Goal: Task Accomplishment & Management: Use online tool/utility

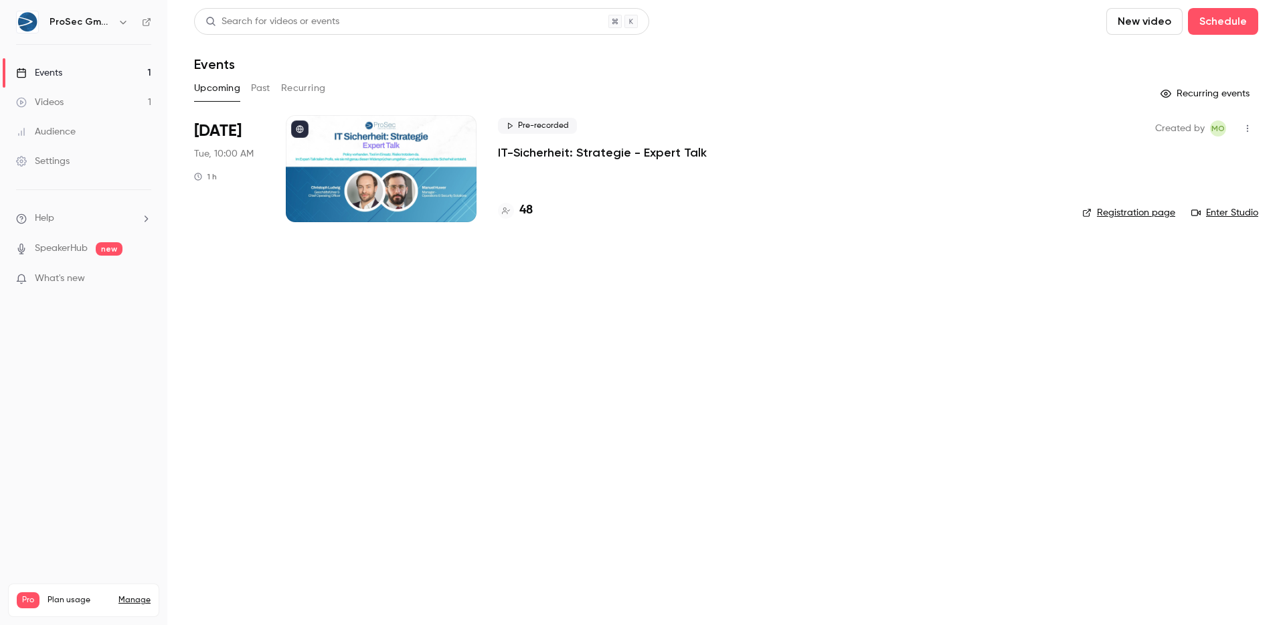
click at [529, 207] on h4 "48" at bounding box center [525, 210] width 13 height 18
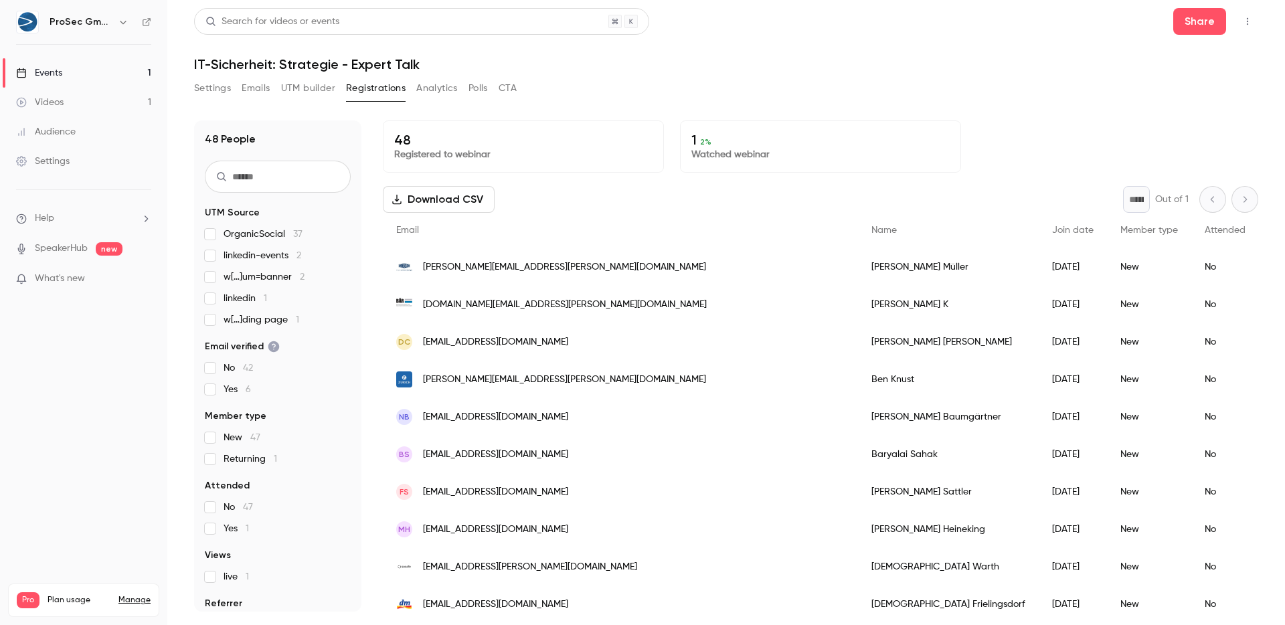
click at [82, 73] on link "Events 1" at bounding box center [83, 72] width 167 height 29
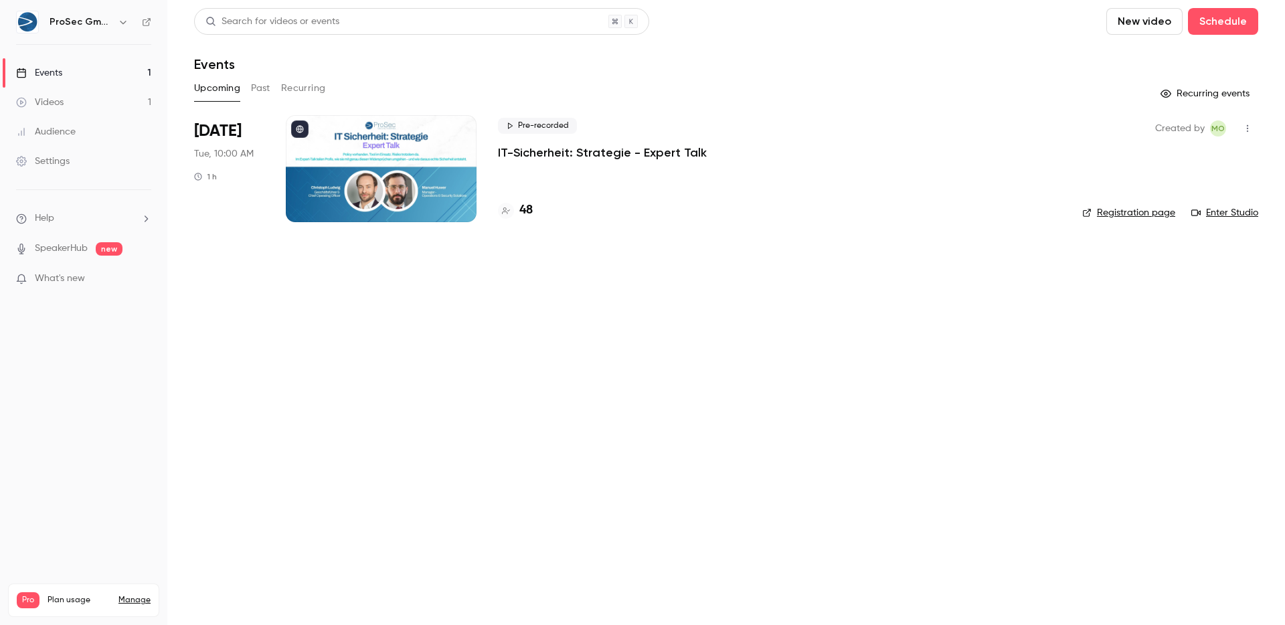
click at [514, 153] on p "IT-Sicherheit: Strategie - Expert Talk" at bounding box center [602, 153] width 209 height 16
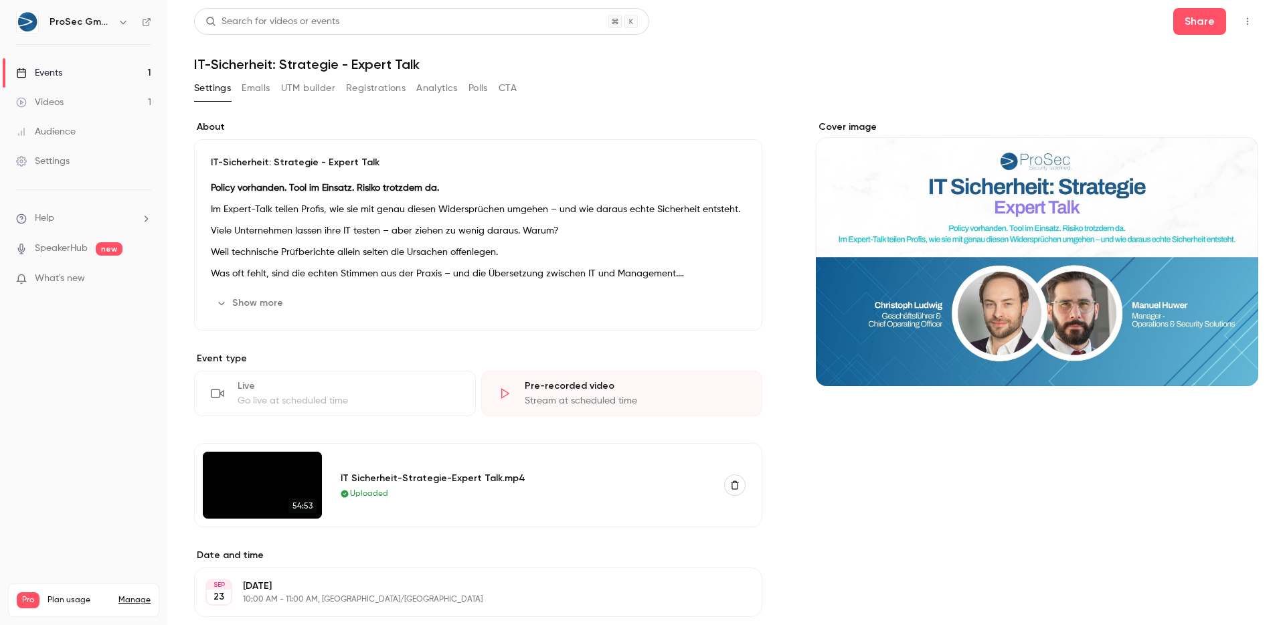
click at [933, 288] on div "Cover image" at bounding box center [1037, 253] width 442 height 266
click at [0, 0] on input "Cover image" at bounding box center [0, 0] width 0 height 0
click at [68, 76] on link "Events 1" at bounding box center [83, 72] width 167 height 29
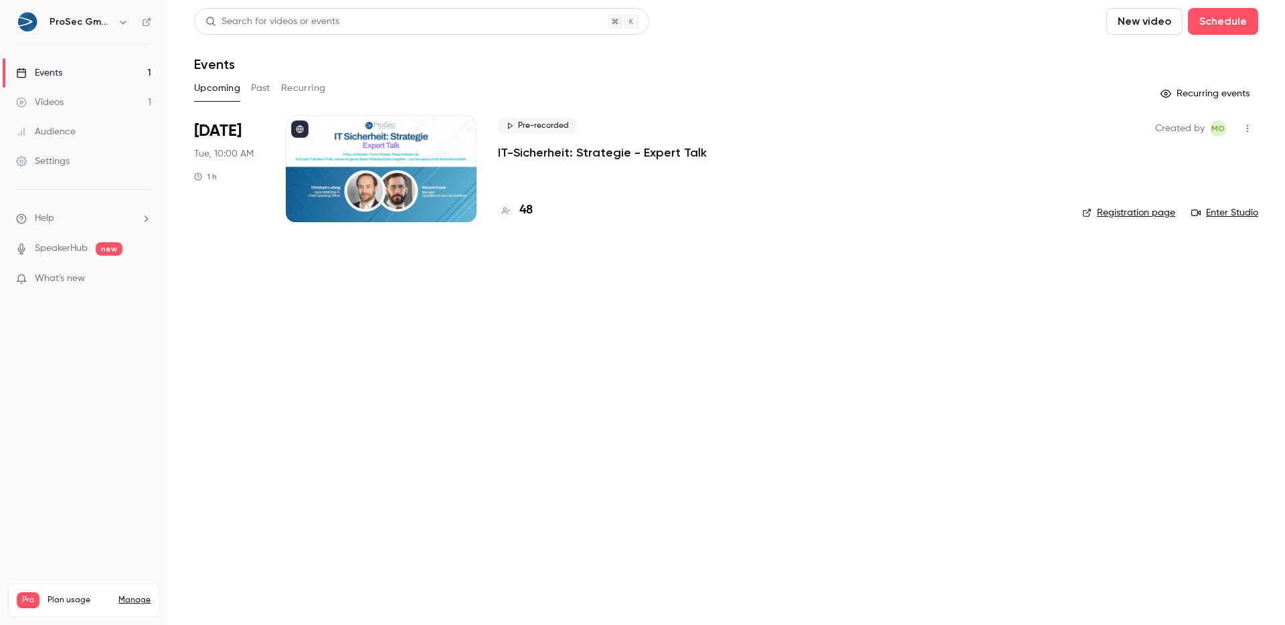
click at [1251, 132] on icon "button" at bounding box center [1247, 128] width 11 height 9
click at [898, 247] on div at bounding box center [642, 312] width 1285 height 625
click at [399, 140] on div at bounding box center [381, 168] width 191 height 107
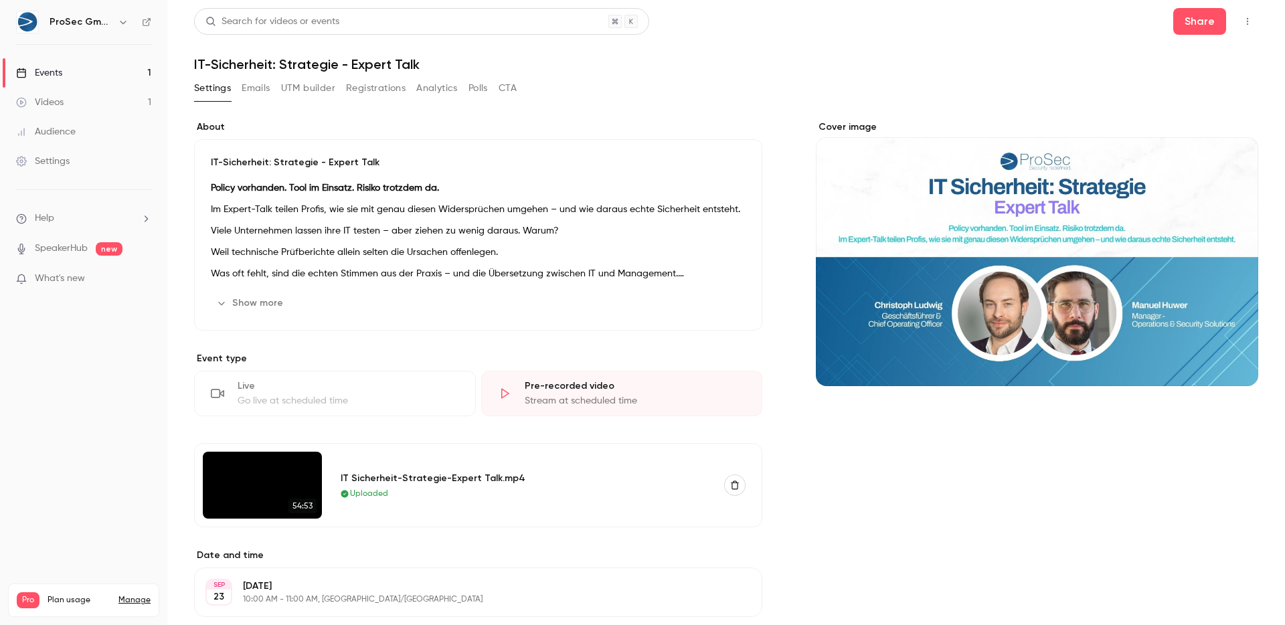
click at [1236, 29] on button "button" at bounding box center [1246, 21] width 21 height 21
click at [1174, 90] on div "Enter Studio" at bounding box center [1185, 90] width 106 height 13
click at [240, 304] on button "Show more" at bounding box center [251, 302] width 80 height 21
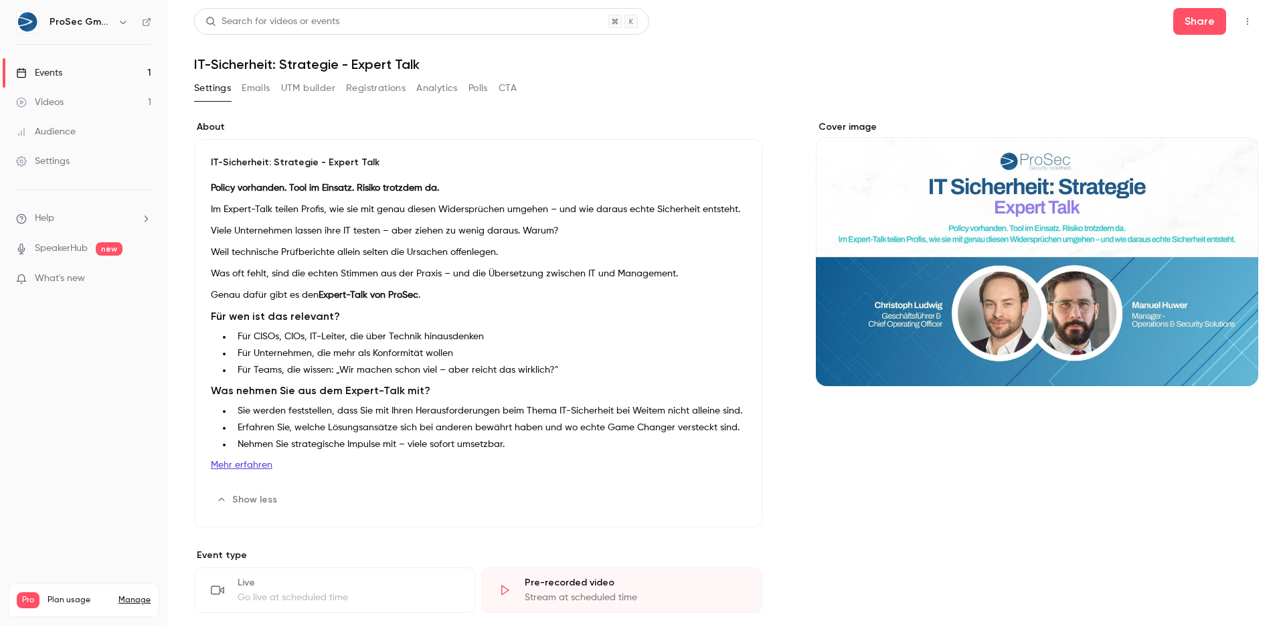
click at [58, 102] on div "Videos" at bounding box center [40, 102] width 48 height 13
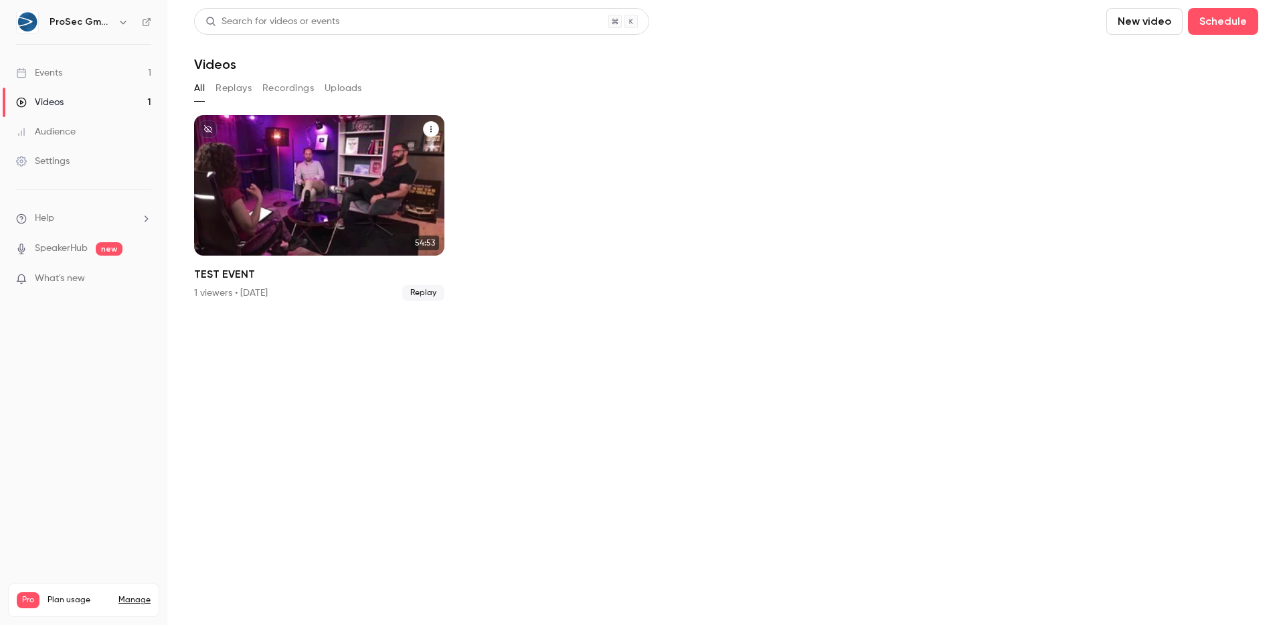
click at [432, 126] on icon "TEST EVENT" at bounding box center [431, 129] width 8 height 8
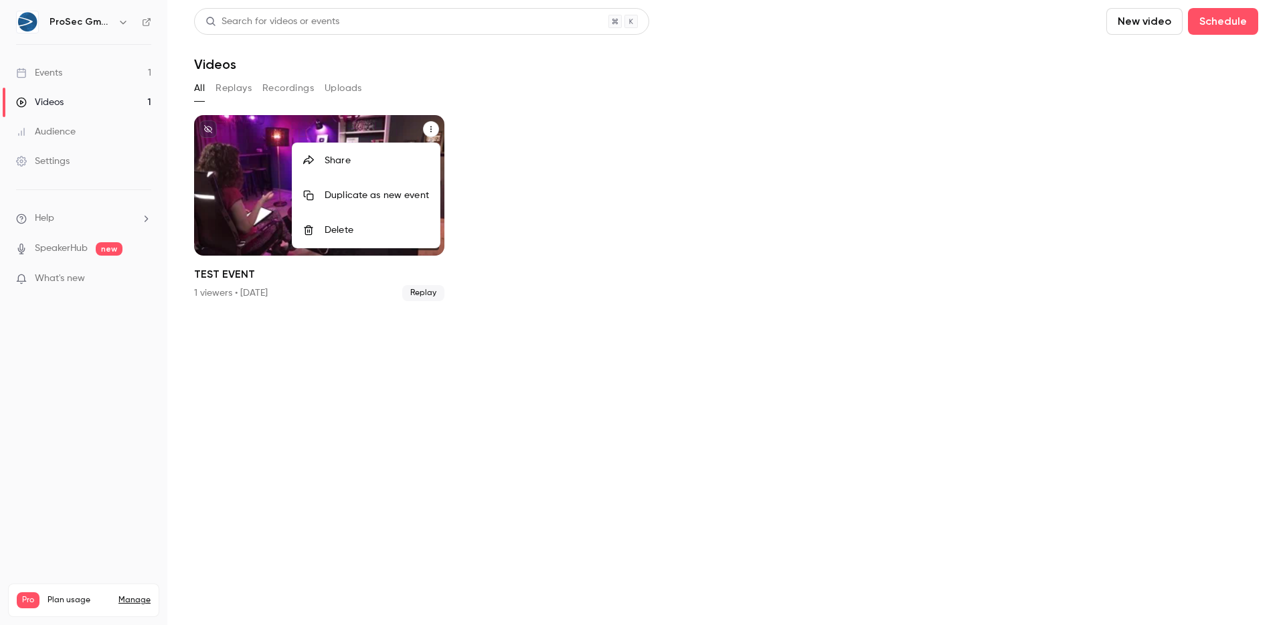
click at [58, 70] on div at bounding box center [642, 312] width 1285 height 625
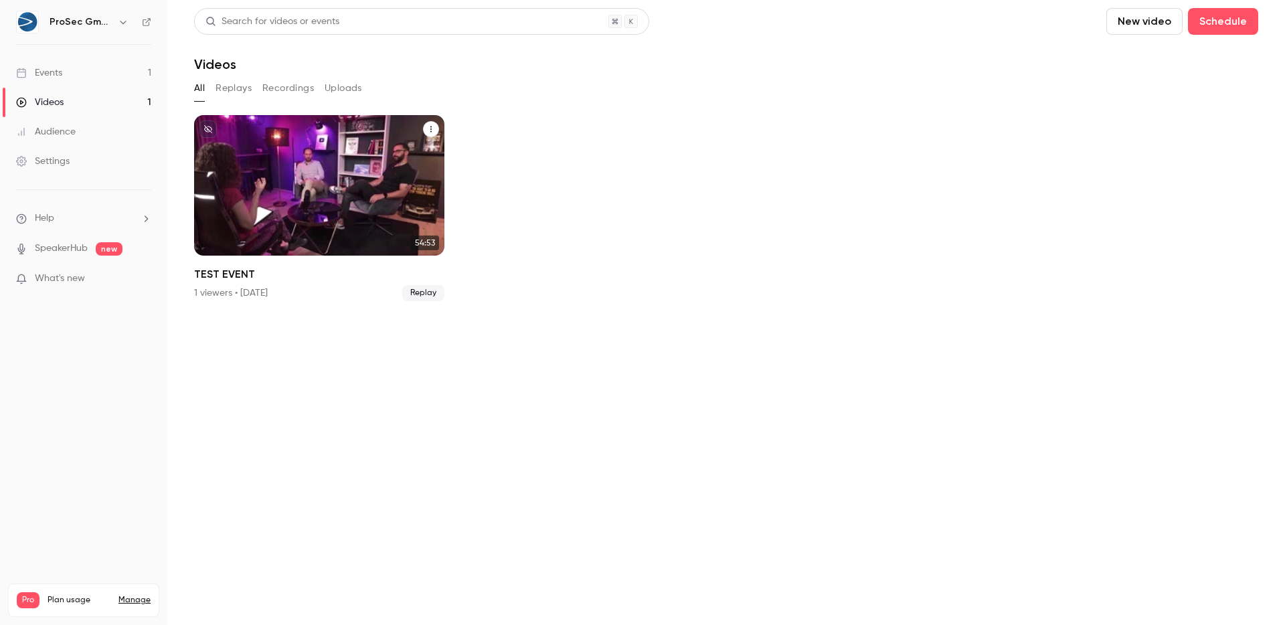
click at [68, 68] on link "Events 1" at bounding box center [83, 72] width 167 height 29
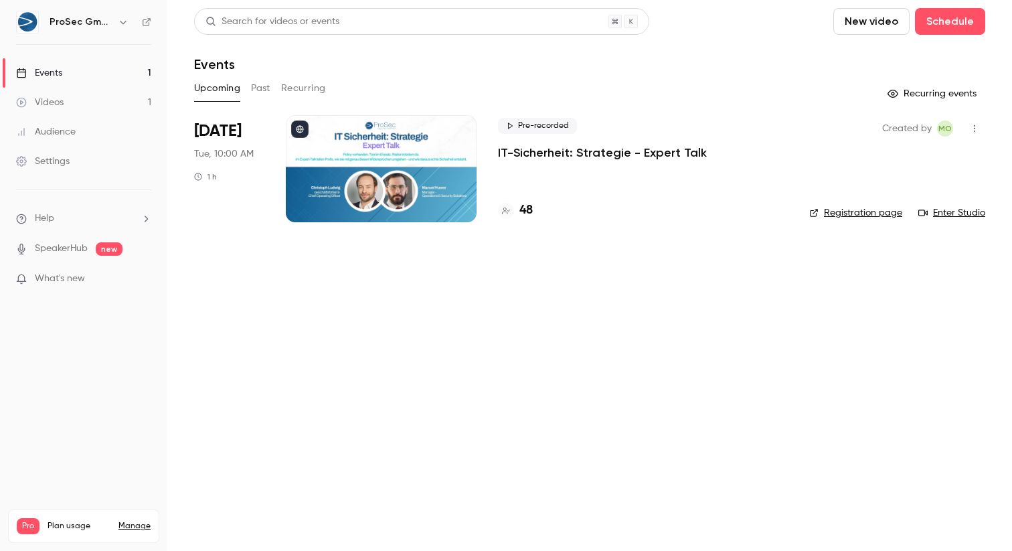
click at [976, 128] on icon "button" at bounding box center [974, 128] width 11 height 9
click at [609, 290] on div at bounding box center [506, 275] width 1012 height 551
click at [460, 165] on div at bounding box center [381, 168] width 191 height 107
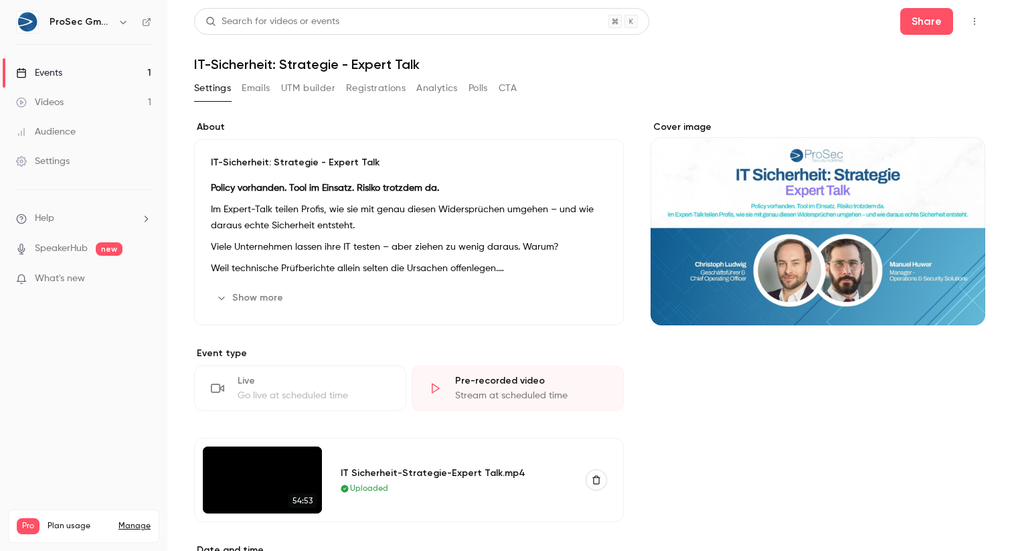
click at [969, 25] on icon "button" at bounding box center [974, 21] width 11 height 9
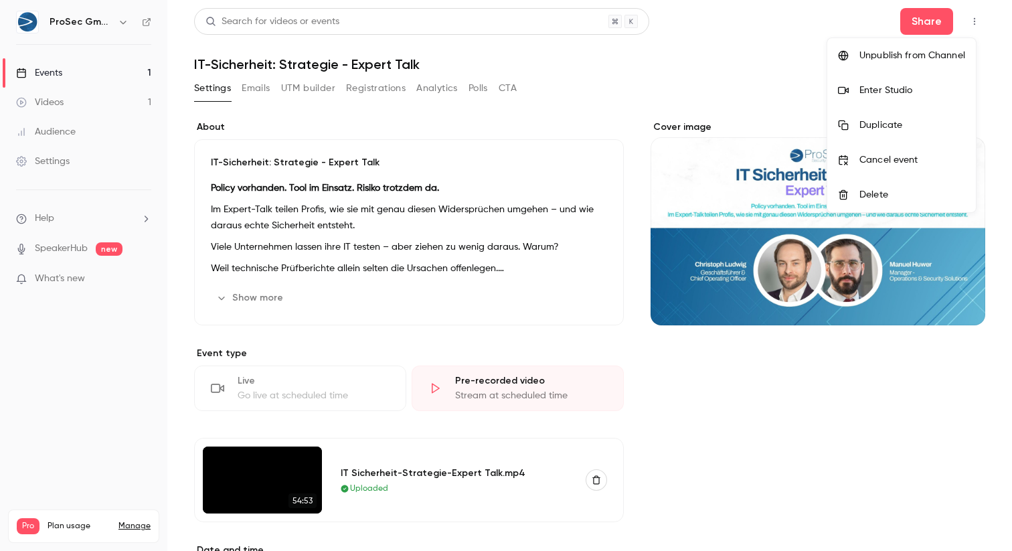
click at [883, 90] on div "Enter Studio" at bounding box center [912, 90] width 106 height 13
